Goal: Task Accomplishment & Management: Manage account settings

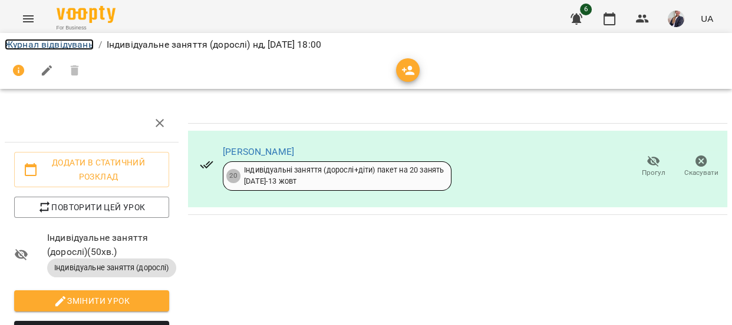
click at [38, 48] on link "Журнал відвідувань" at bounding box center [49, 44] width 89 height 11
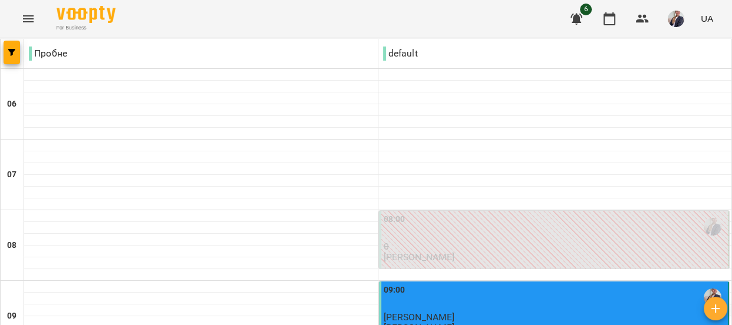
scroll to position [590, 0]
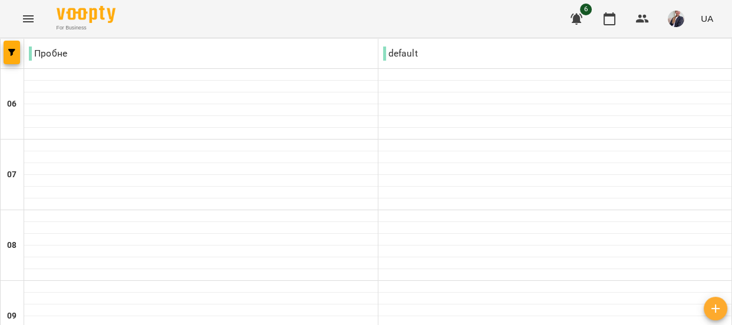
scroll to position [1025, 0]
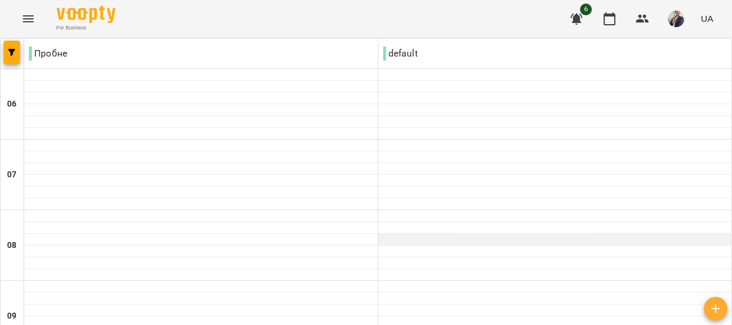
scroll to position [268, 0]
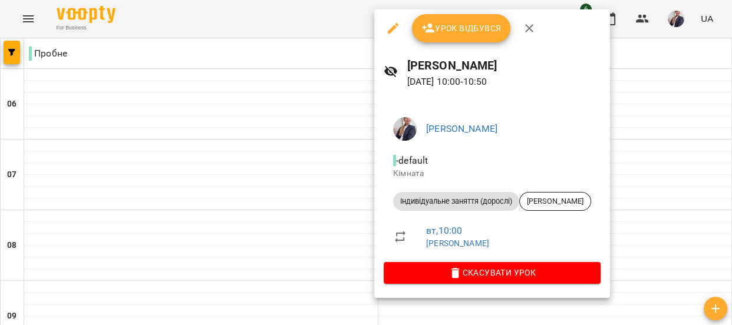
click at [292, 110] on div at bounding box center [366, 162] width 732 height 325
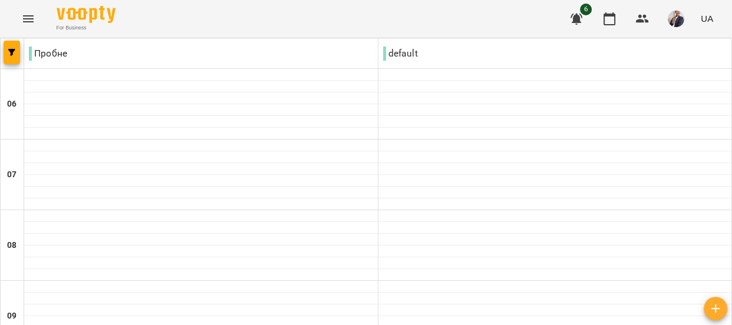
scroll to position [1018, 0]
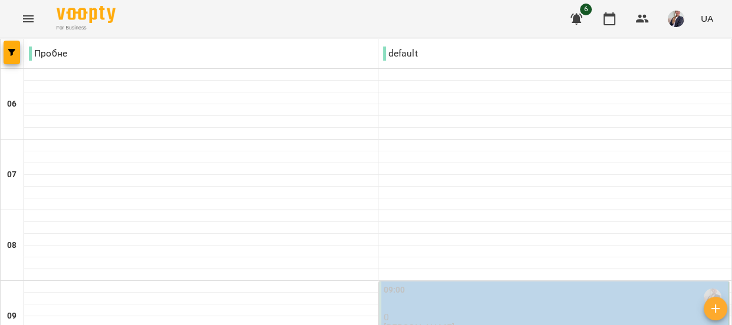
type input "**********"
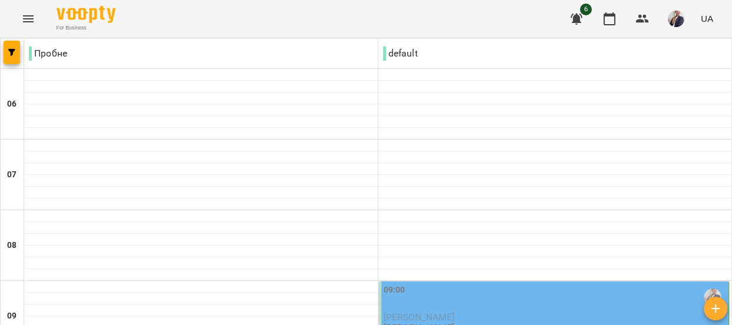
scroll to position [160, 0]
click at [407, 284] on div "09:00" at bounding box center [555, 297] width 343 height 27
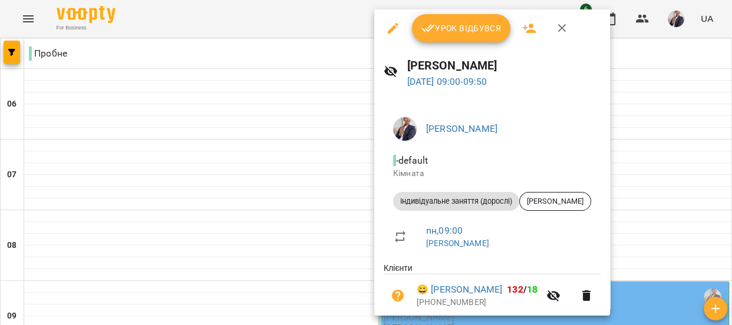
scroll to position [42, 0]
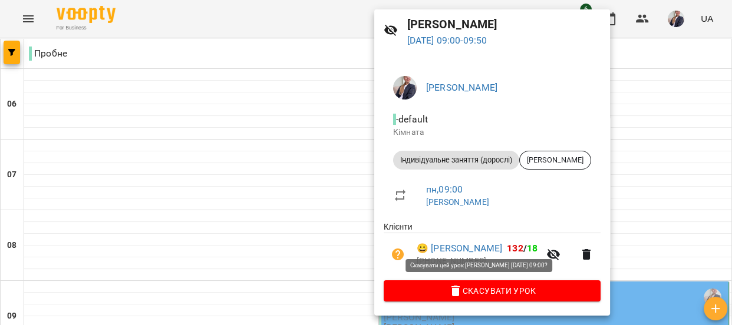
click at [481, 285] on span "Скасувати Урок" at bounding box center [492, 291] width 198 height 14
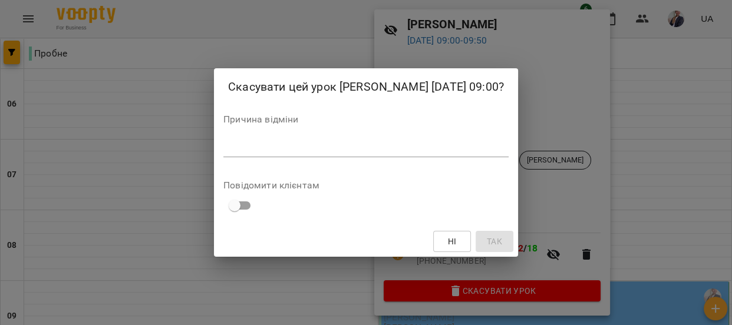
click at [462, 249] on span "Ні" at bounding box center [452, 242] width 19 height 14
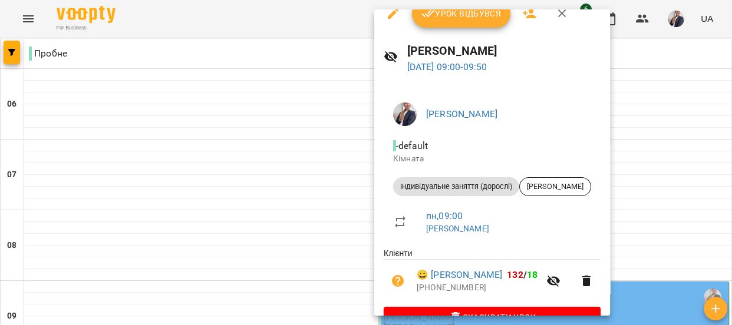
scroll to position [0, 0]
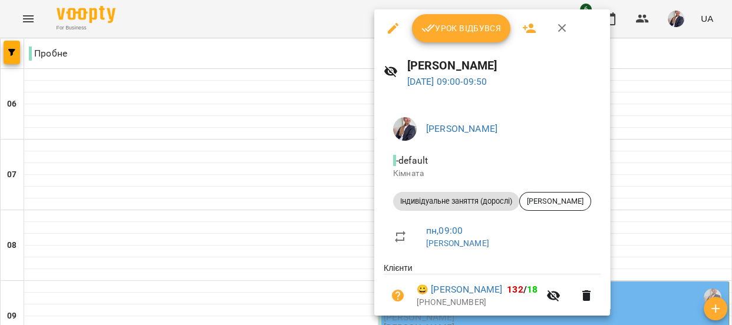
click at [458, 31] on span "Урок відбувся" at bounding box center [462, 28] width 80 height 14
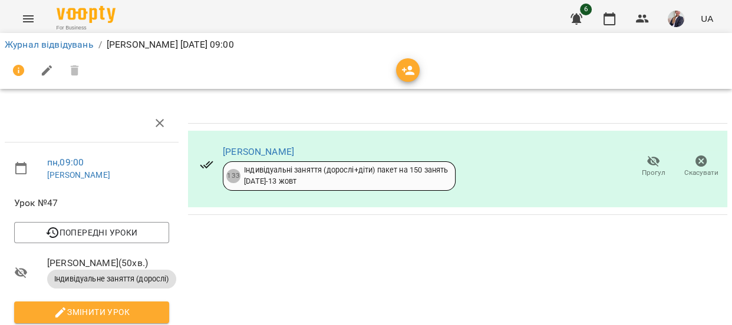
click at [647, 167] on icon "button" at bounding box center [654, 161] width 14 height 14
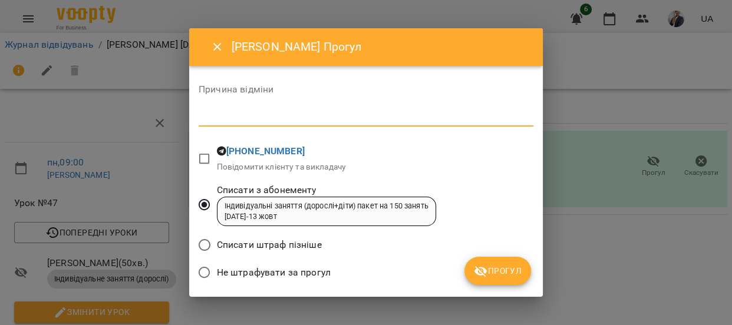
click at [315, 119] on textarea at bounding box center [366, 116] width 335 height 11
type textarea "**********"
click at [508, 279] on button "Прогул" at bounding box center [498, 271] width 67 height 28
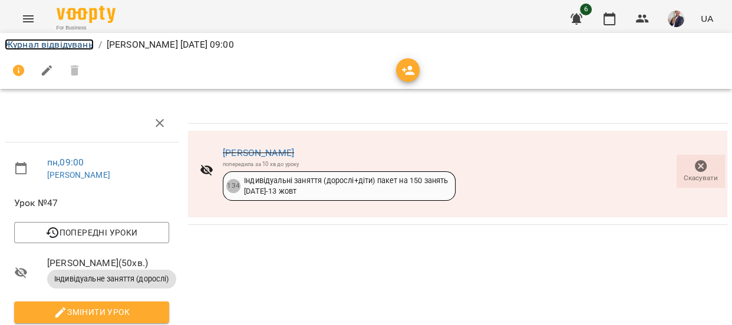
click at [39, 40] on link "Журнал відвідувань" at bounding box center [49, 44] width 89 height 11
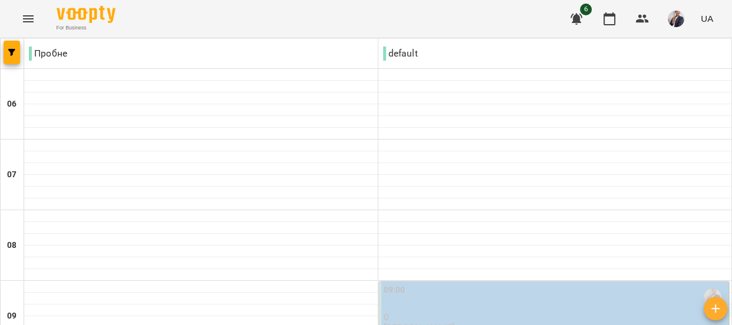
scroll to position [321, 0]
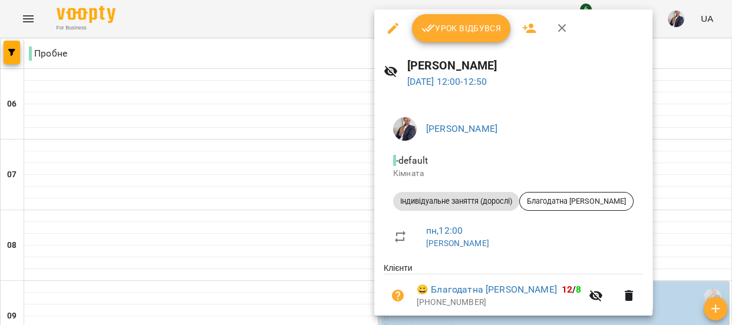
click at [439, 35] on button "Урок відбувся" at bounding box center [461, 28] width 99 height 28
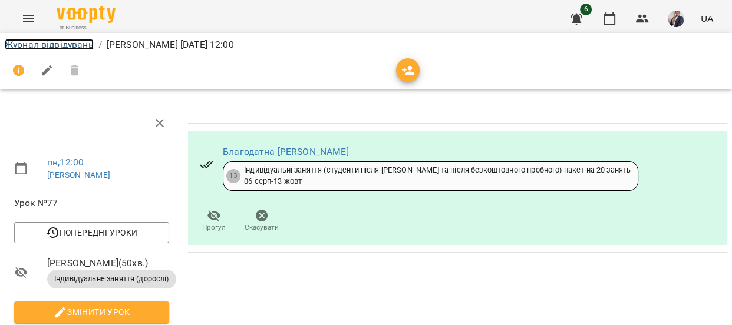
click at [37, 40] on link "Журнал відвідувань" at bounding box center [49, 44] width 89 height 11
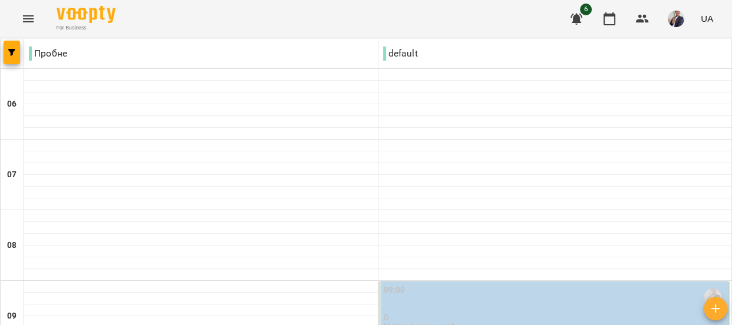
scroll to position [911, 0]
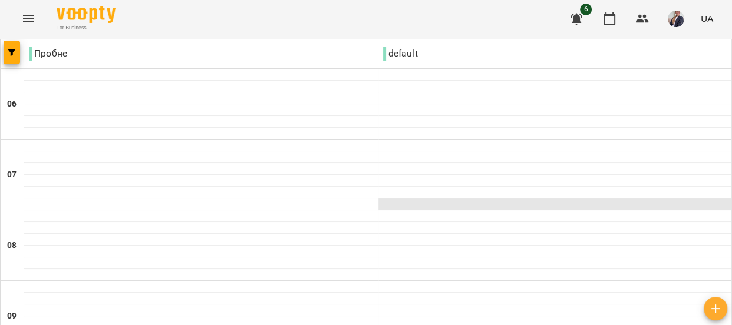
scroll to position [268, 0]
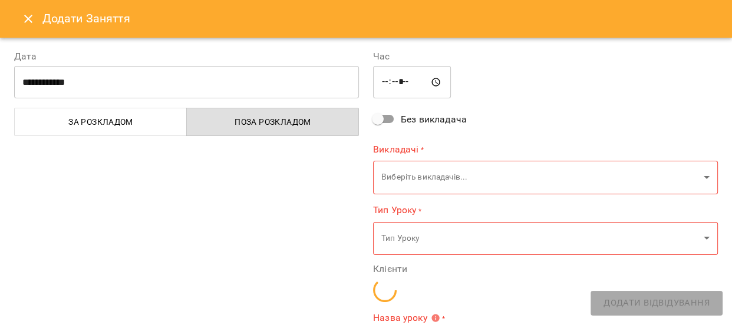
type input "**********"
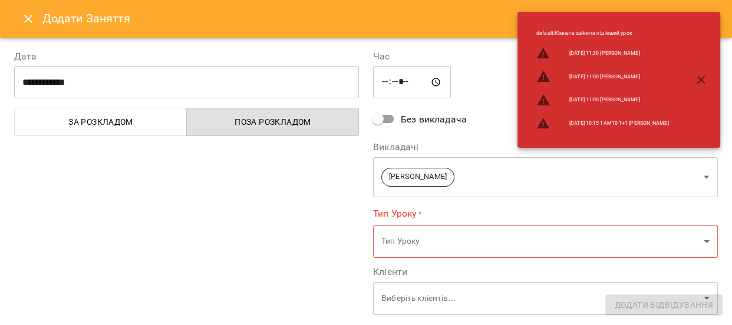
click at [703, 79] on icon "button" at bounding box center [702, 80] width 14 height 14
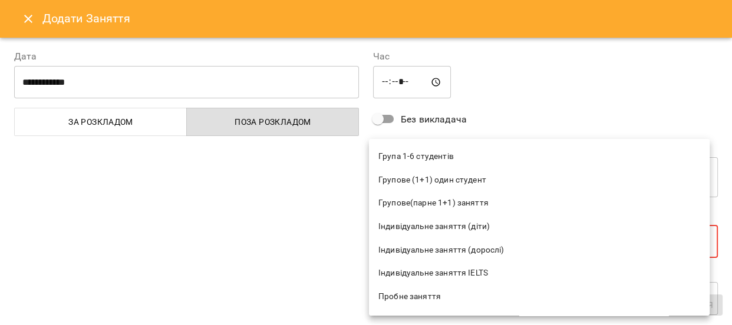
scroll to position [107, 0]
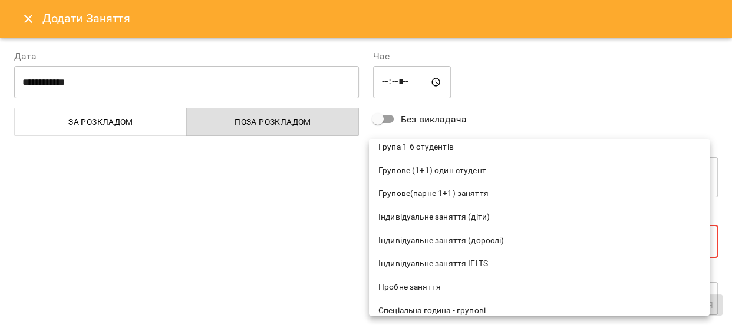
click at [422, 235] on span "Індивідуальне заняття (дорослі)" at bounding box center [540, 241] width 322 height 12
type input "**********"
type input "**"
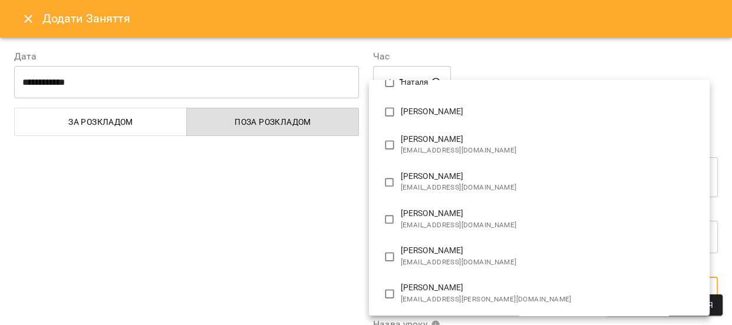
scroll to position [626, 0]
type input "**********"
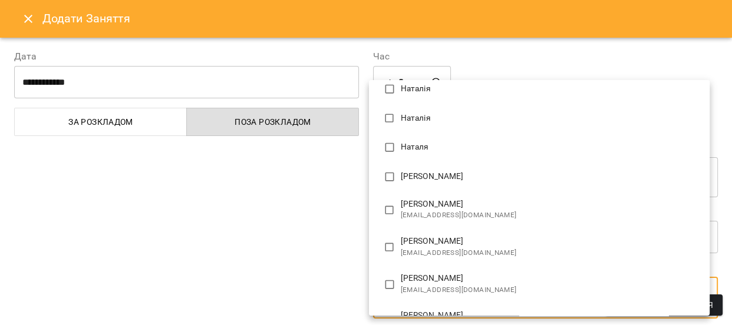
scroll to position [0, 0]
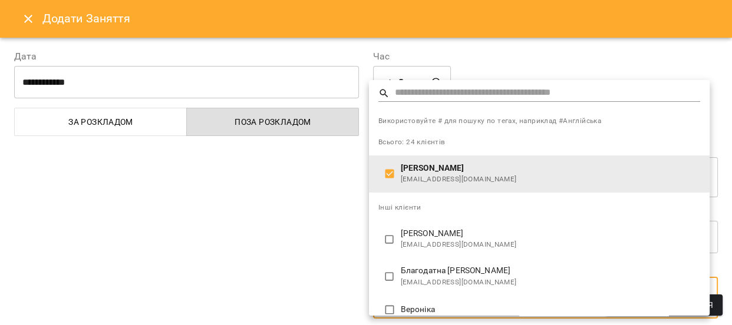
click at [254, 224] on div at bounding box center [366, 162] width 732 height 325
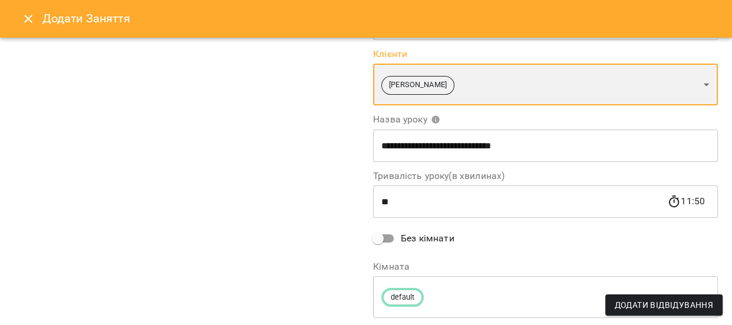
scroll to position [214, 0]
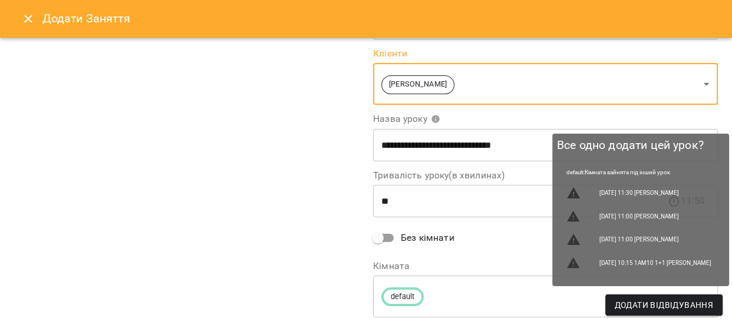
click at [639, 299] on span "Додати Відвідування" at bounding box center [664, 305] width 98 height 14
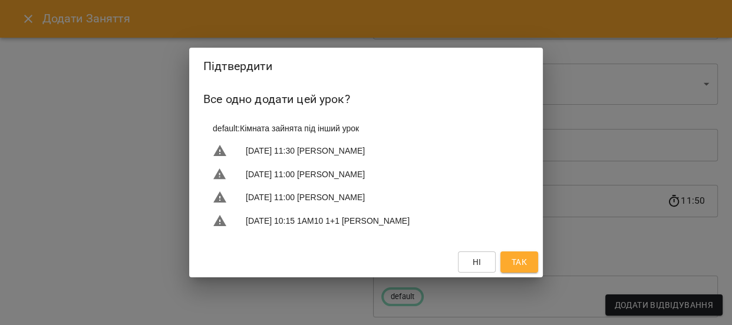
click at [518, 272] on button "Так" at bounding box center [520, 262] width 38 height 21
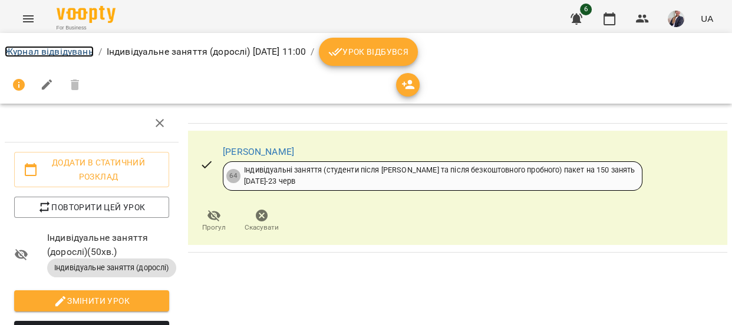
click at [52, 53] on link "Журнал відвідувань" at bounding box center [49, 51] width 89 height 11
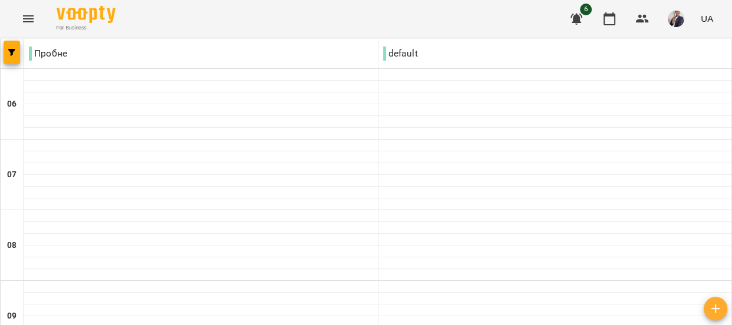
scroll to position [911, 0]
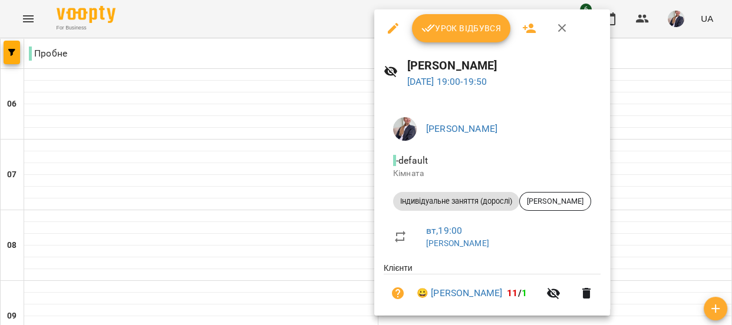
click at [279, 110] on div at bounding box center [366, 162] width 732 height 325
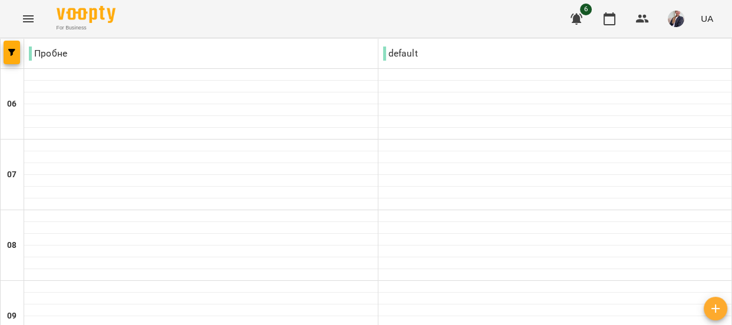
scroll to position [804, 0]
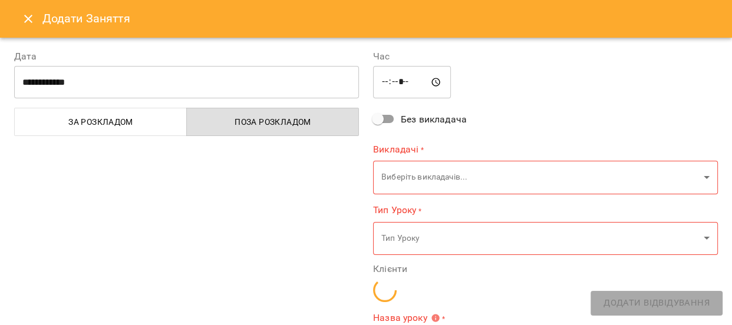
type input "**********"
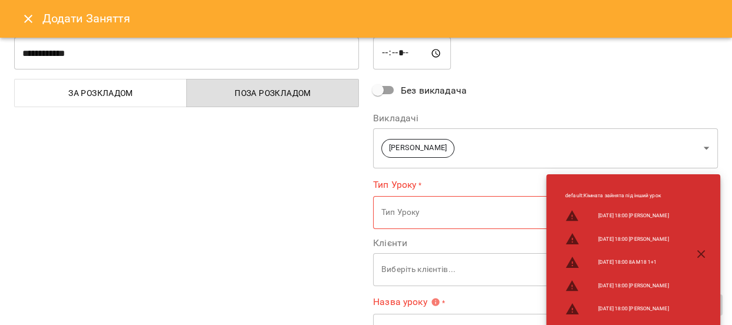
scroll to position [53, 0]
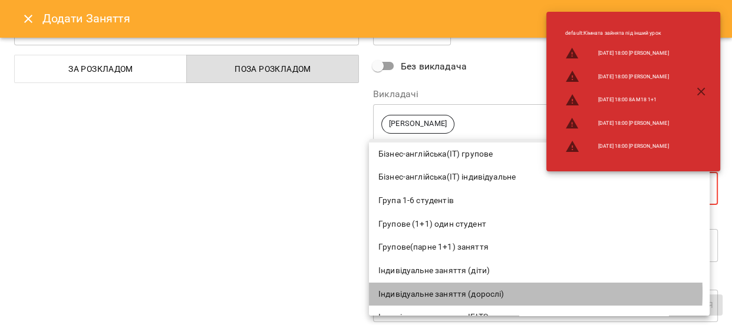
click at [454, 292] on span "Індивідуальне заняття (дорослі)" at bounding box center [540, 295] width 322 height 12
type input "**********"
type input "**"
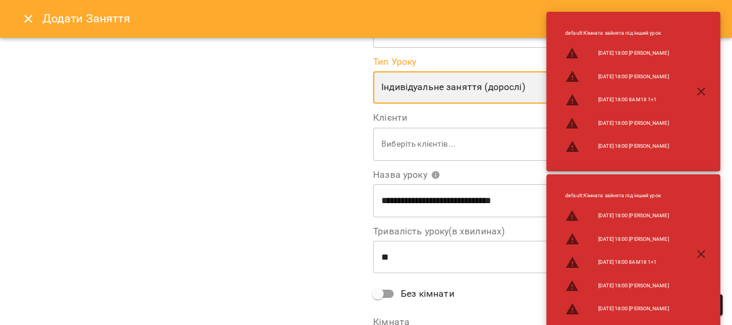
scroll to position [160, 0]
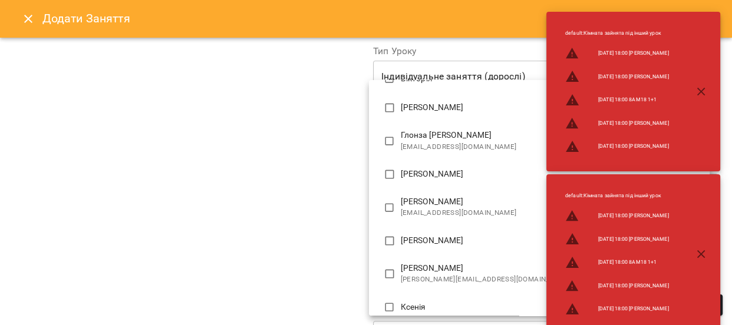
scroll to position [214, 0]
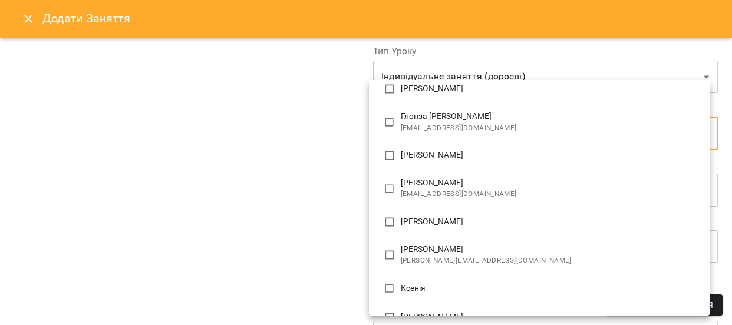
type input "**********"
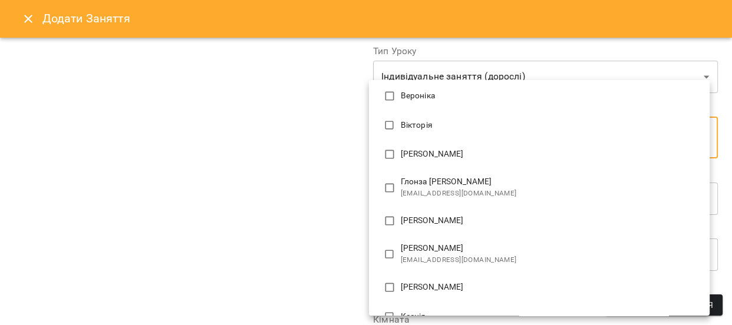
scroll to position [0, 0]
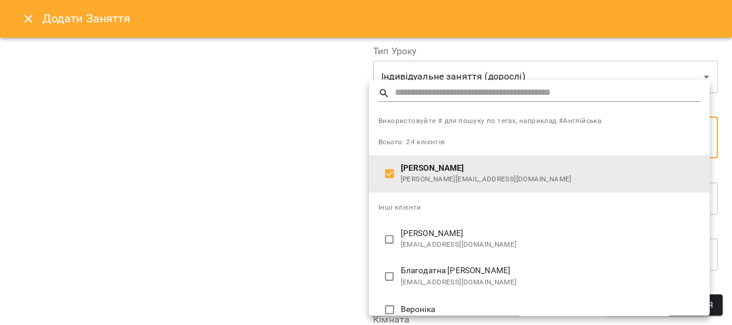
click at [315, 209] on div at bounding box center [366, 162] width 732 height 325
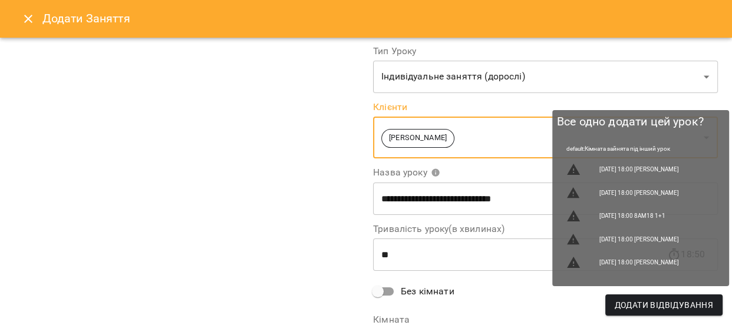
click at [672, 301] on span "Додати Відвідування" at bounding box center [664, 305] width 98 height 14
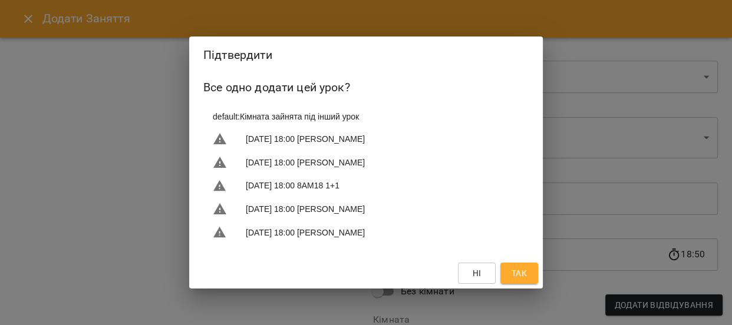
click at [518, 272] on span "Так" at bounding box center [519, 274] width 15 height 14
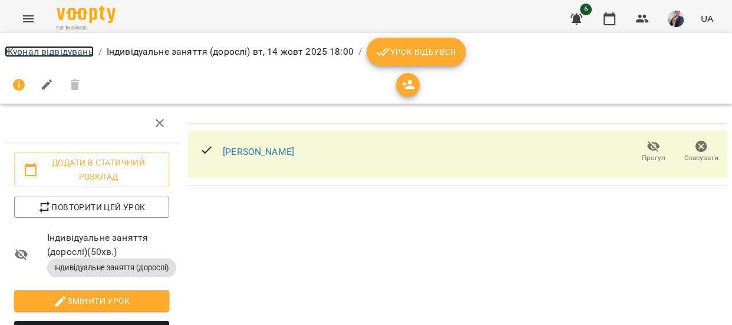
click at [19, 51] on link "Журнал відвідувань" at bounding box center [49, 51] width 89 height 11
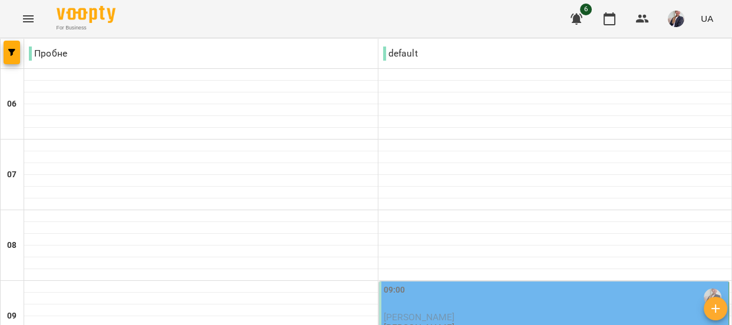
scroll to position [429, 0]
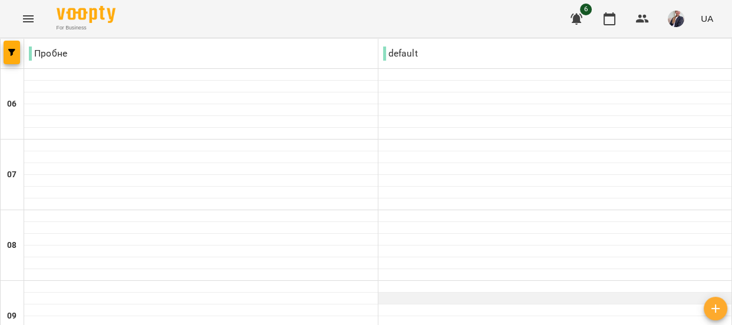
scroll to position [160, 0]
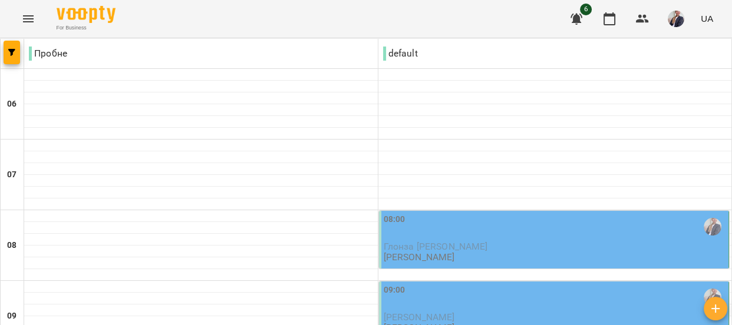
scroll to position [429, 0]
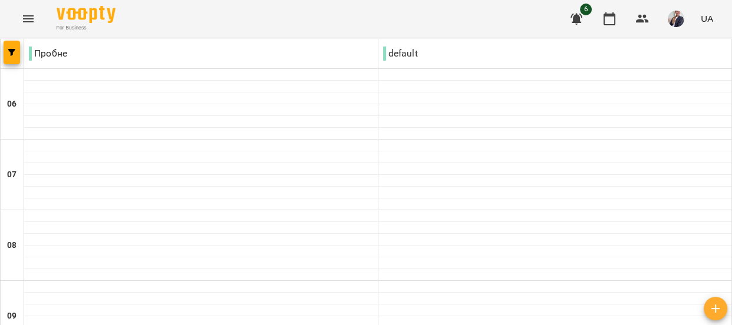
scroll to position [965, 0]
